Goal: Transaction & Acquisition: Purchase product/service

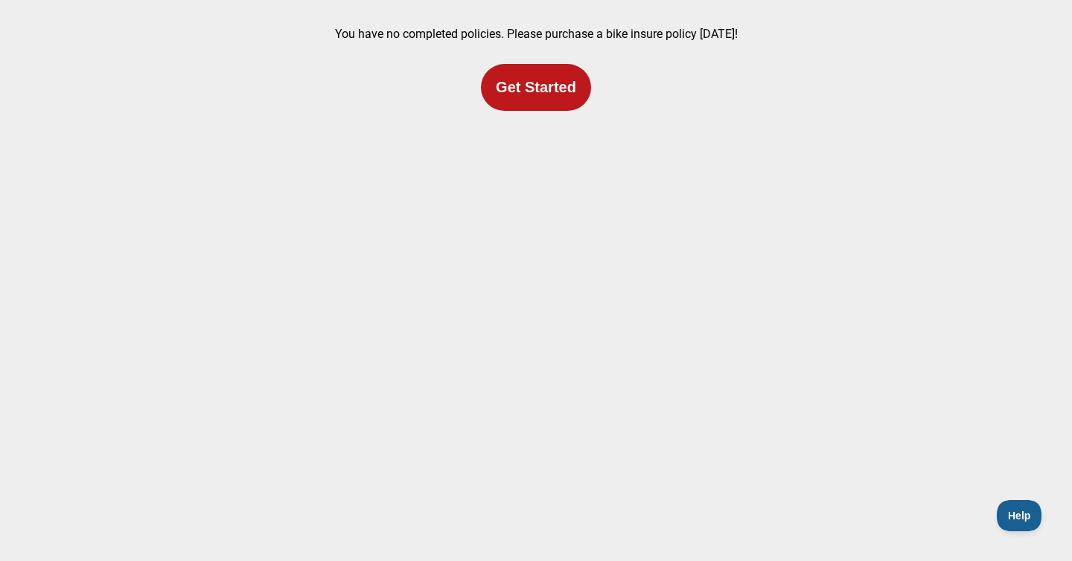
click at [542, 89] on button "Get Started" at bounding box center [536, 87] width 110 height 47
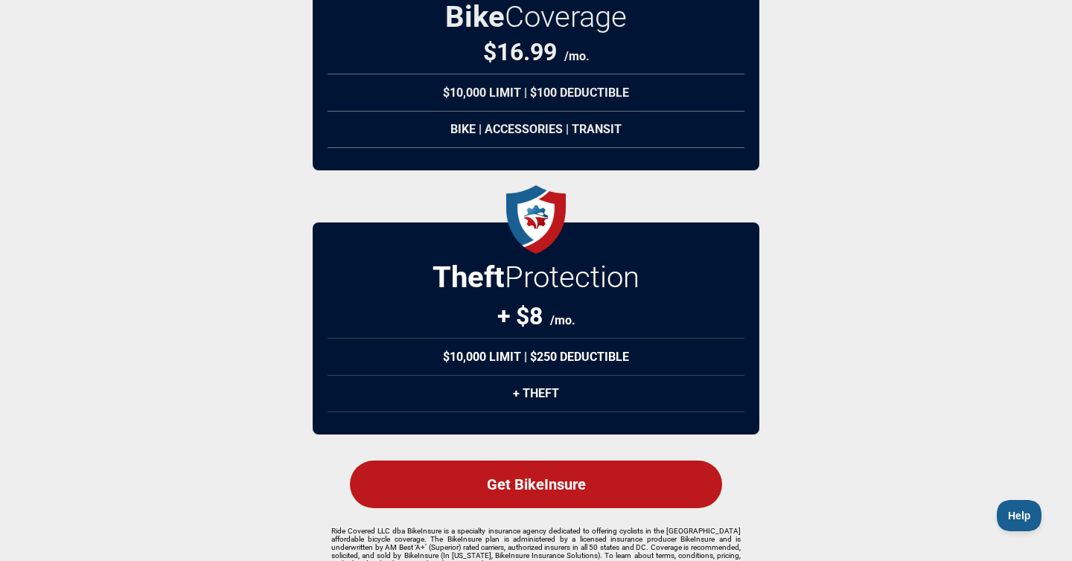
scroll to position [257, 0]
